Goal: Find specific page/section: Find specific page/section

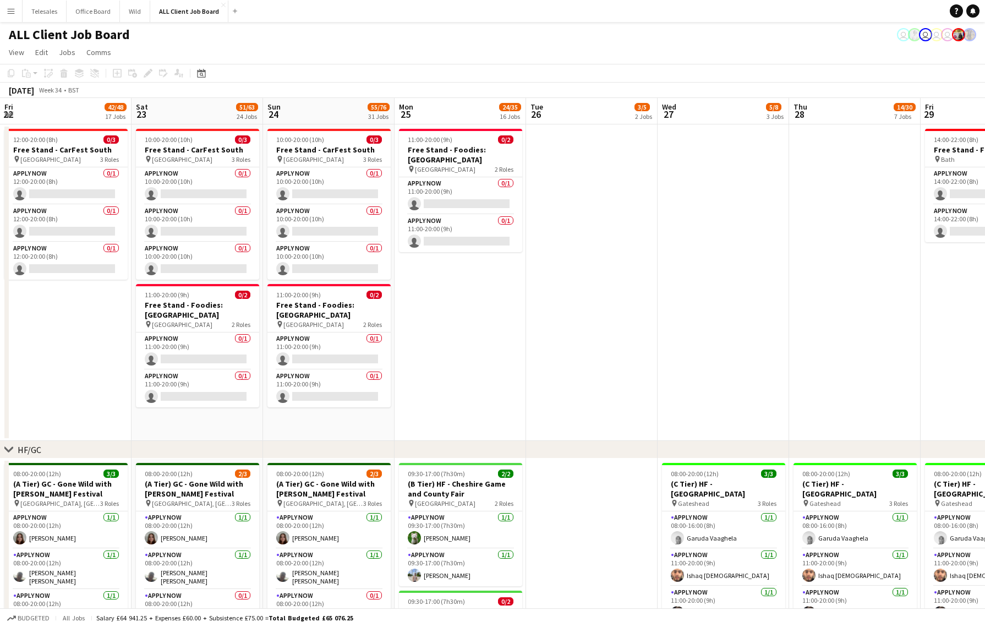
scroll to position [0, 260]
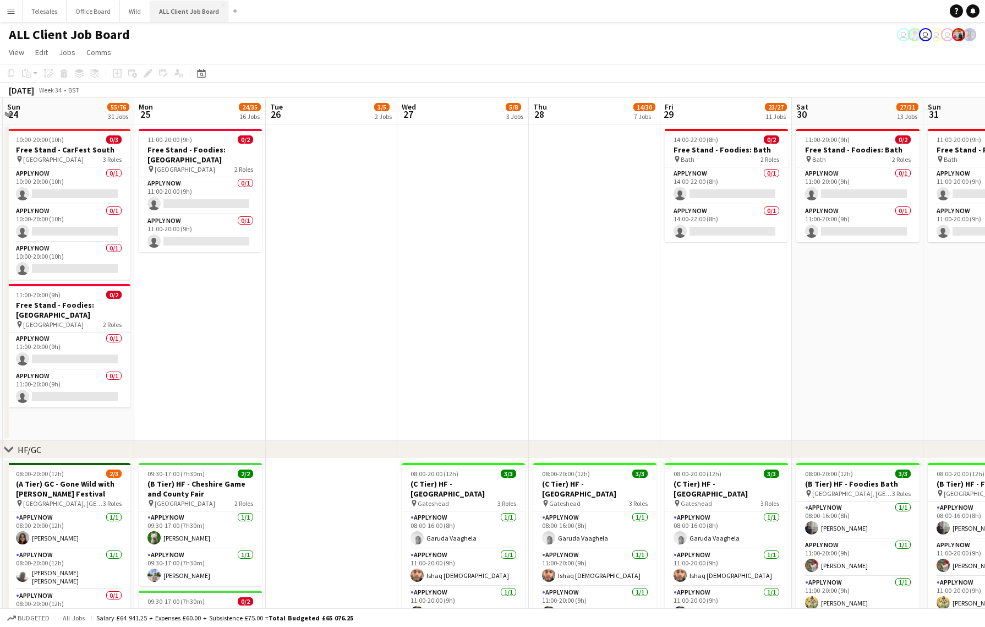
click at [183, 11] on button "ALL Client Job Board Close" at bounding box center [189, 11] width 78 height 21
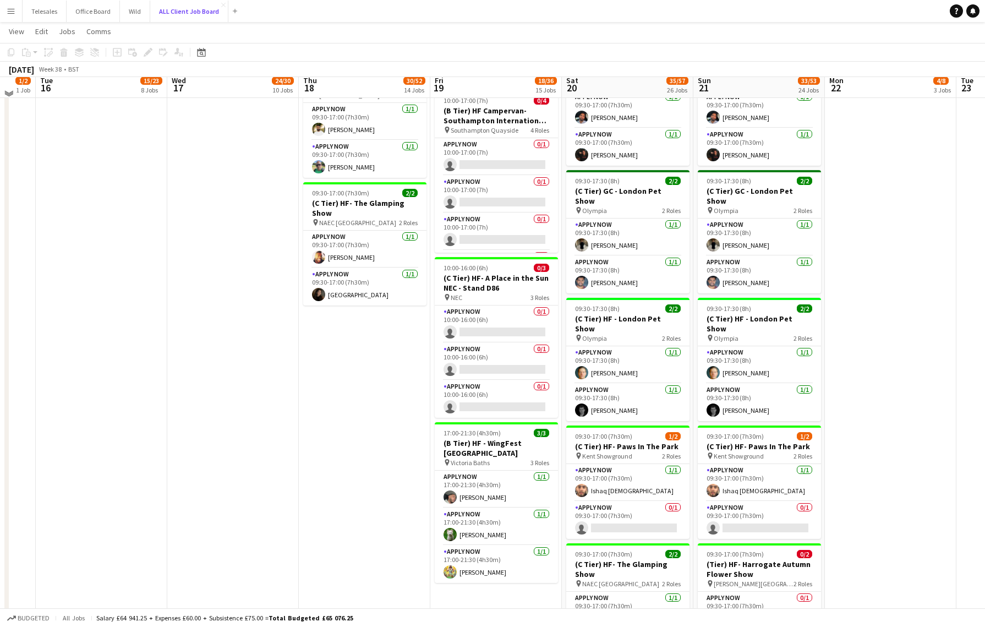
scroll to position [1331, 0]
